Goal: Information Seeking & Learning: Learn about a topic

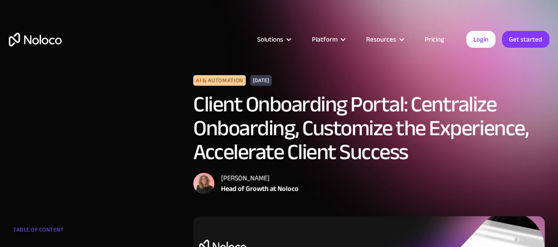
click at [432, 38] on link "Pricing" at bounding box center [434, 39] width 41 height 11
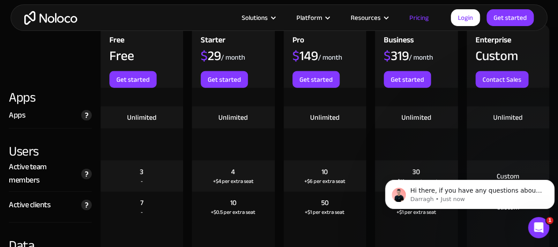
scroll to position [1066, 0]
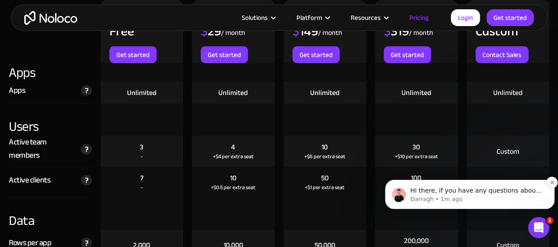
click at [551, 183] on icon "Dismiss notification" at bounding box center [551, 181] width 3 height 3
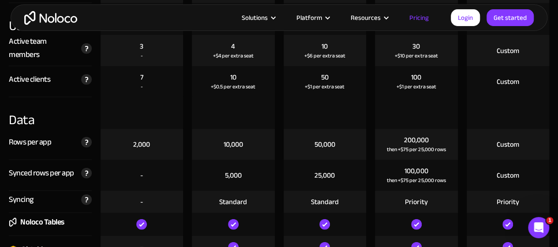
scroll to position [1179, 0]
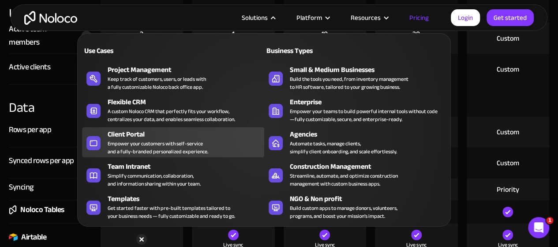
click at [113, 137] on div "Client Portal" at bounding box center [188, 134] width 160 height 11
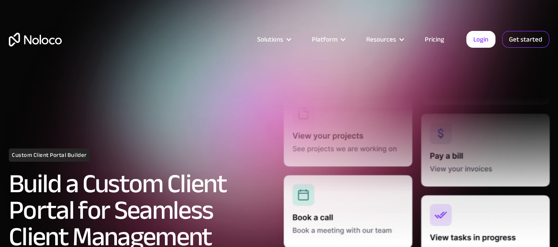
click at [535, 38] on link "Get started" at bounding box center [525, 39] width 47 height 17
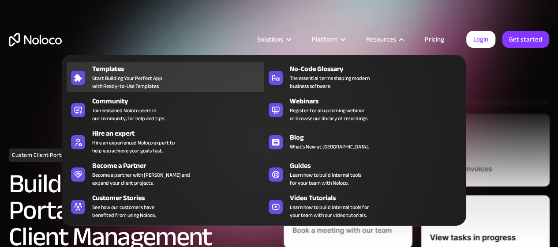
click at [107, 79] on span "Start Building Your Perfect App with Ready-to-Use Templates" at bounding box center [127, 82] width 70 height 16
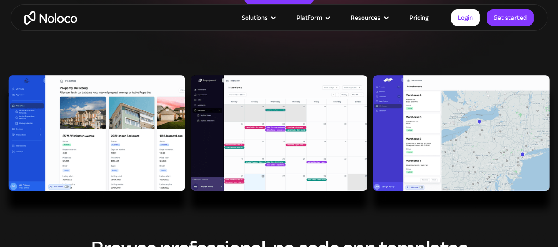
scroll to position [227, 0]
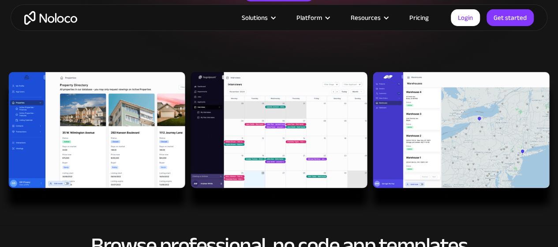
click at [118, 132] on img at bounding box center [279, 143] width 558 height 142
click at [299, 109] on img at bounding box center [279, 143] width 558 height 142
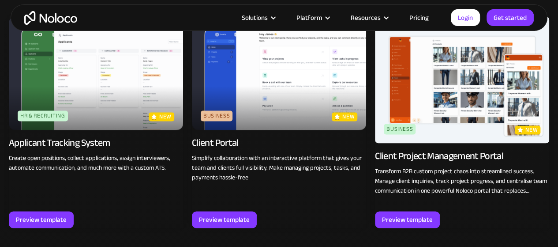
scroll to position [610, 0]
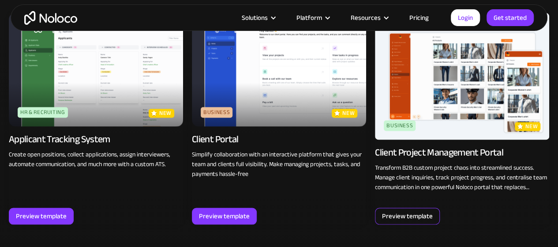
click at [403, 214] on div "Preview template" at bounding box center [407, 215] width 51 height 11
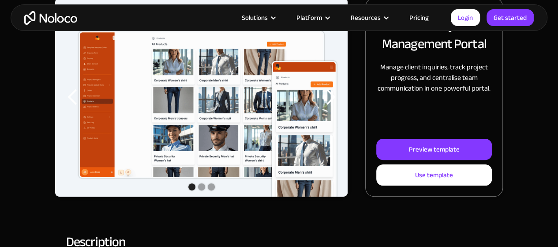
scroll to position [150, 0]
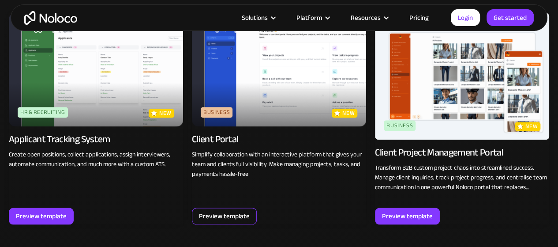
click at [218, 214] on div "Preview template" at bounding box center [224, 215] width 51 height 11
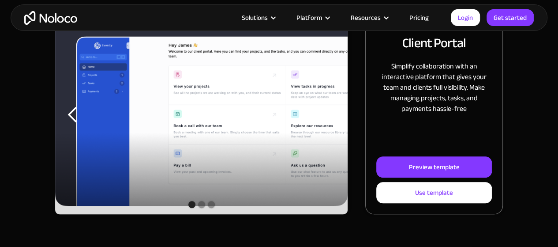
scroll to position [150, 0]
